Goal: Task Accomplishment & Management: Complete application form

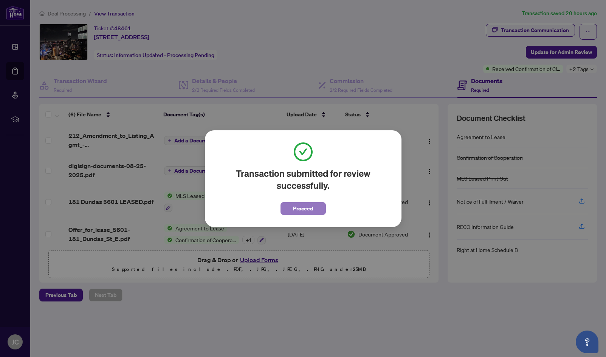
click at [305, 207] on span "Proceed" at bounding box center [303, 209] width 20 height 12
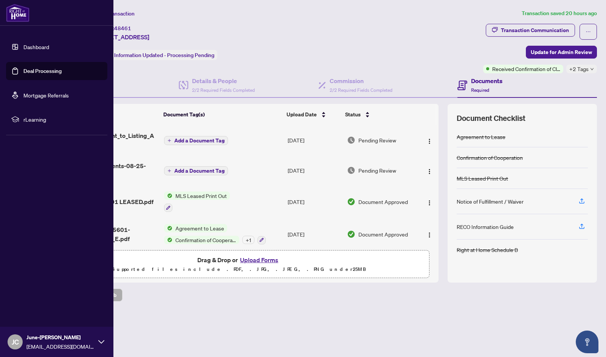
click at [23, 47] on link "Dashboard" at bounding box center [36, 46] width 26 height 7
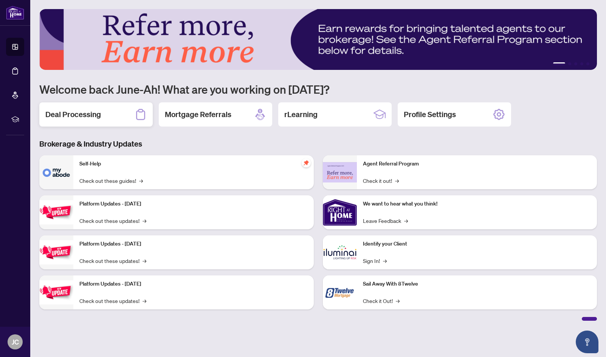
click at [79, 119] on h2 "Deal Processing" at bounding box center [73, 114] width 56 height 11
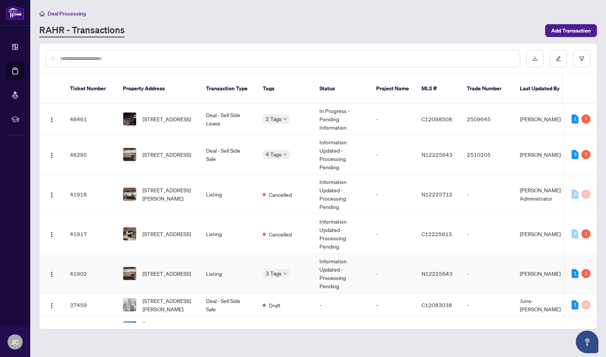
scroll to position [1, 0]
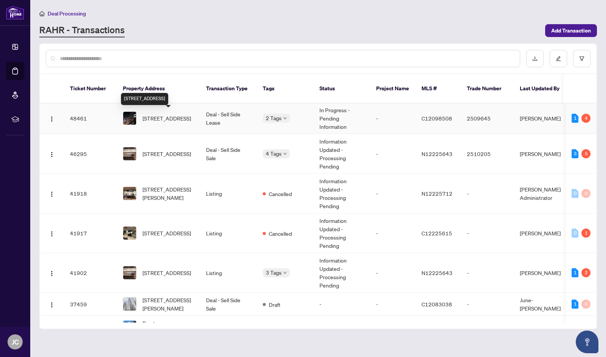
click at [183, 121] on span "[STREET_ADDRESS]" at bounding box center [167, 118] width 48 height 8
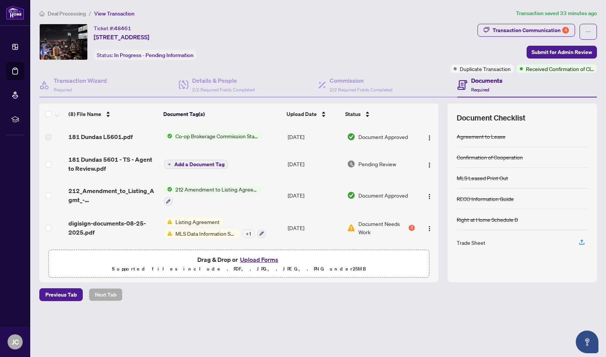
click at [539, 38] on span "Transaction Communication 4" at bounding box center [526, 32] width 98 height 16
click at [539, 35] on div "Transaction Communication 4" at bounding box center [531, 30] width 76 height 12
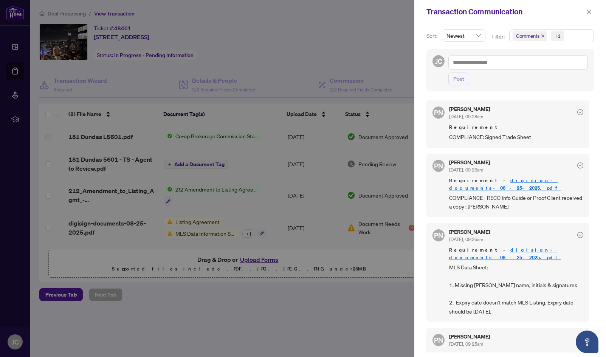
click at [511, 180] on link "digisign-documents-08-25-2025.pdf" at bounding box center [505, 184] width 112 height 14
click at [255, 344] on div at bounding box center [303, 178] width 606 height 357
click at [589, 12] on icon "close" at bounding box center [588, 11] width 5 height 5
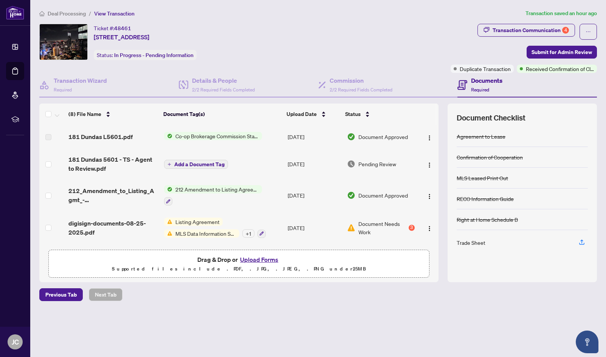
click at [268, 260] on button "Upload Forms" at bounding box center [259, 260] width 43 height 10
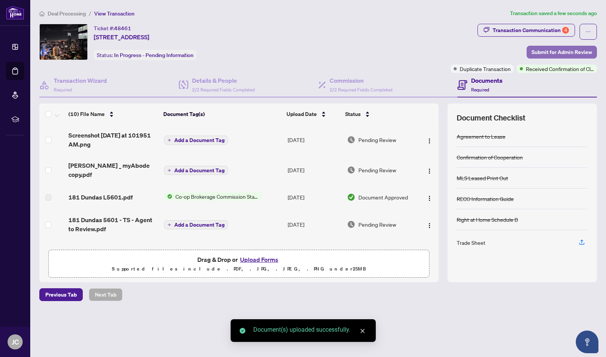
click at [546, 51] on span "Submit for Admin Review" at bounding box center [562, 52] width 60 height 12
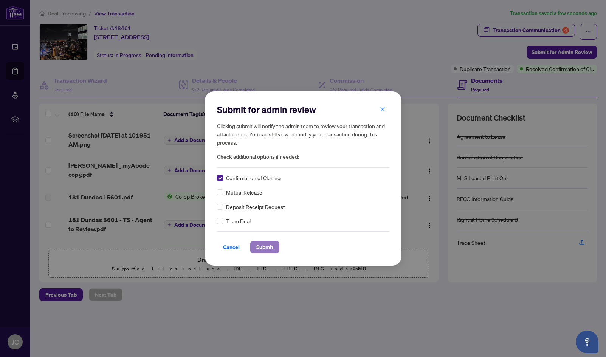
click at [259, 251] on span "Submit" at bounding box center [264, 247] width 17 height 12
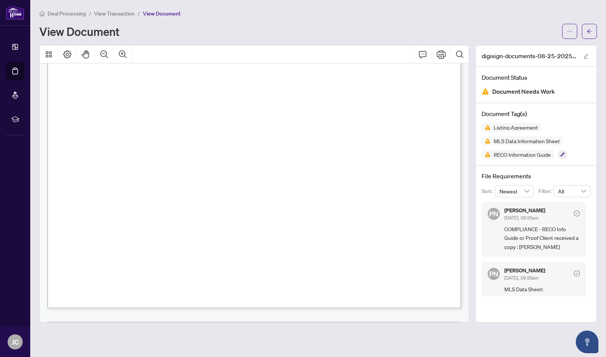
scroll to position [15584, 0]
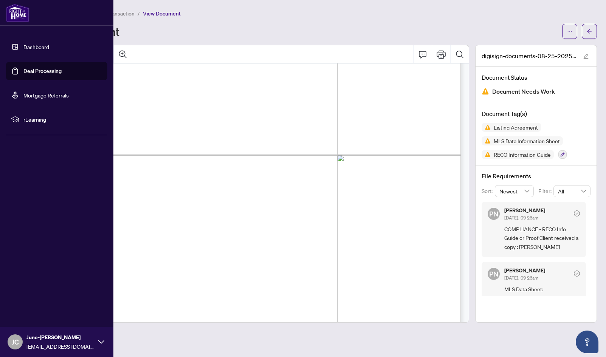
click at [23, 47] on link "Dashboard" at bounding box center [36, 46] width 26 height 7
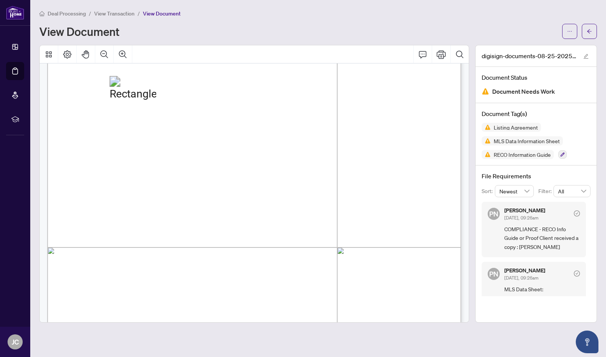
click at [373, 21] on div "Deal Processing / View Transaction / View Document View Document" at bounding box center [318, 24] width 558 height 30
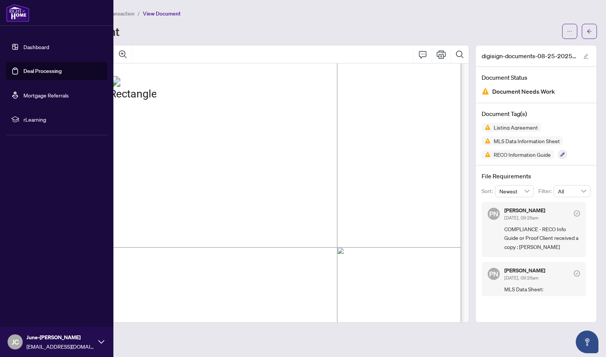
click at [23, 50] on link "Dashboard" at bounding box center [36, 46] width 26 height 7
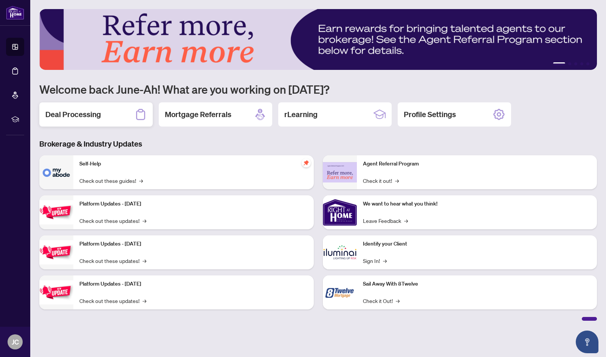
click at [81, 115] on h2 "Deal Processing" at bounding box center [73, 114] width 56 height 11
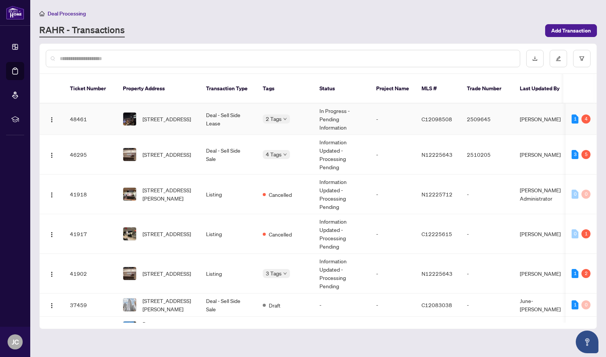
click at [170, 115] on span "[STREET_ADDRESS]" at bounding box center [167, 119] width 48 height 8
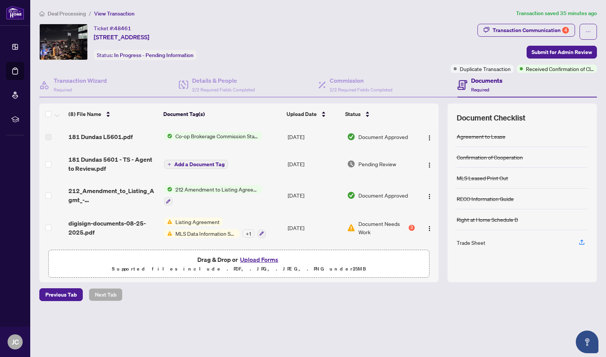
drag, startPoint x: 185, startPoint y: 163, endPoint x: 175, endPoint y: 149, distance: 17.8
click at [175, 149] on td "Add a Document Tag" at bounding box center [223, 164] width 124 height 30
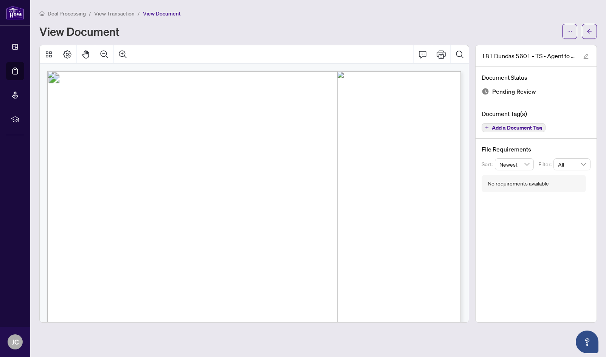
scroll to position [292, 0]
click at [422, 55] on icon "Comment" at bounding box center [422, 54] width 9 height 9
click at [439, 55] on icon "Print" at bounding box center [441, 54] width 9 height 8
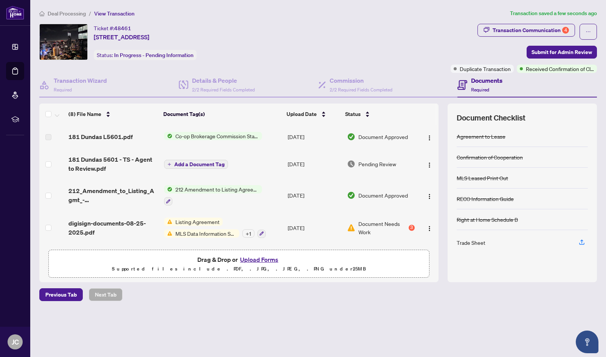
click at [263, 260] on button "Upload Forms" at bounding box center [259, 260] width 43 height 10
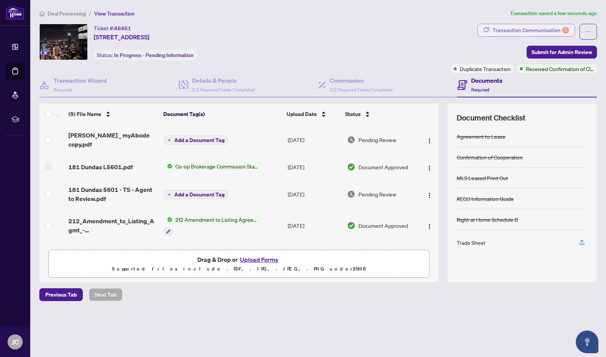
click at [493, 29] on div "Transaction Communication 4" at bounding box center [531, 30] width 76 height 12
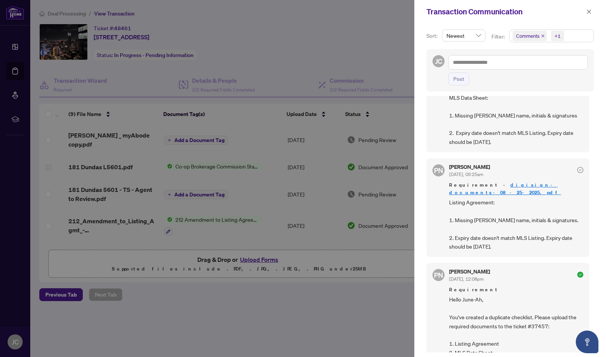
scroll to position [171, 0]
click at [486, 64] on textarea at bounding box center [517, 62] width 139 height 14
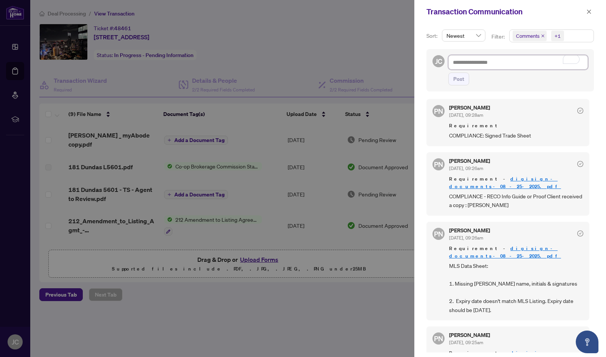
scroll to position [0, 0]
click at [312, 58] on div at bounding box center [303, 178] width 606 height 357
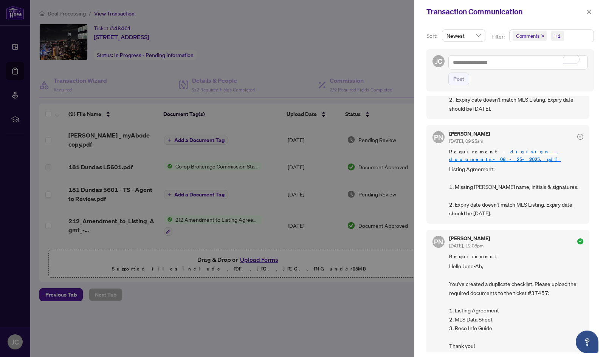
scroll to position [205, 0]
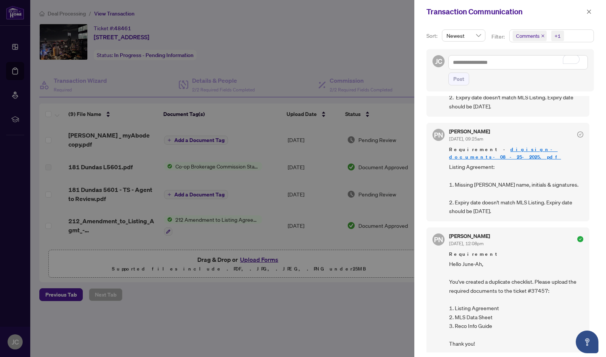
click at [341, 331] on div at bounding box center [303, 178] width 606 height 357
click at [325, 50] on div at bounding box center [303, 178] width 606 height 357
click at [586, 11] on icon "close" at bounding box center [588, 11] width 5 height 5
